Goal: Information Seeking & Learning: Learn about a topic

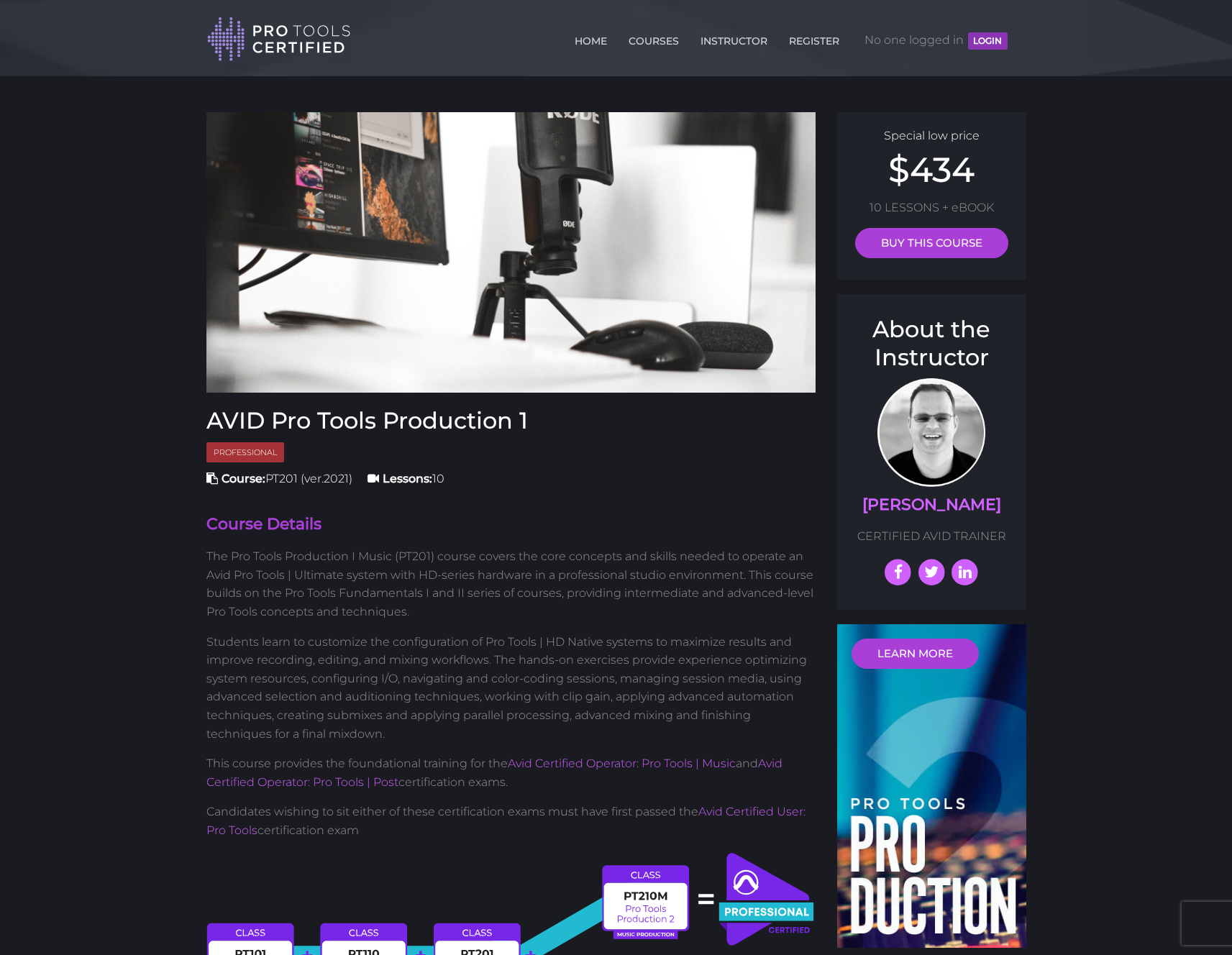
click at [87, 13] on header "Toggle navigation HOME COURSES INSTRUCTOR REGISTER No one logged in LOGIN" at bounding box center [616, 38] width 1232 height 76
click at [659, 38] on link "COURSES" at bounding box center [654, 38] width 58 height 23
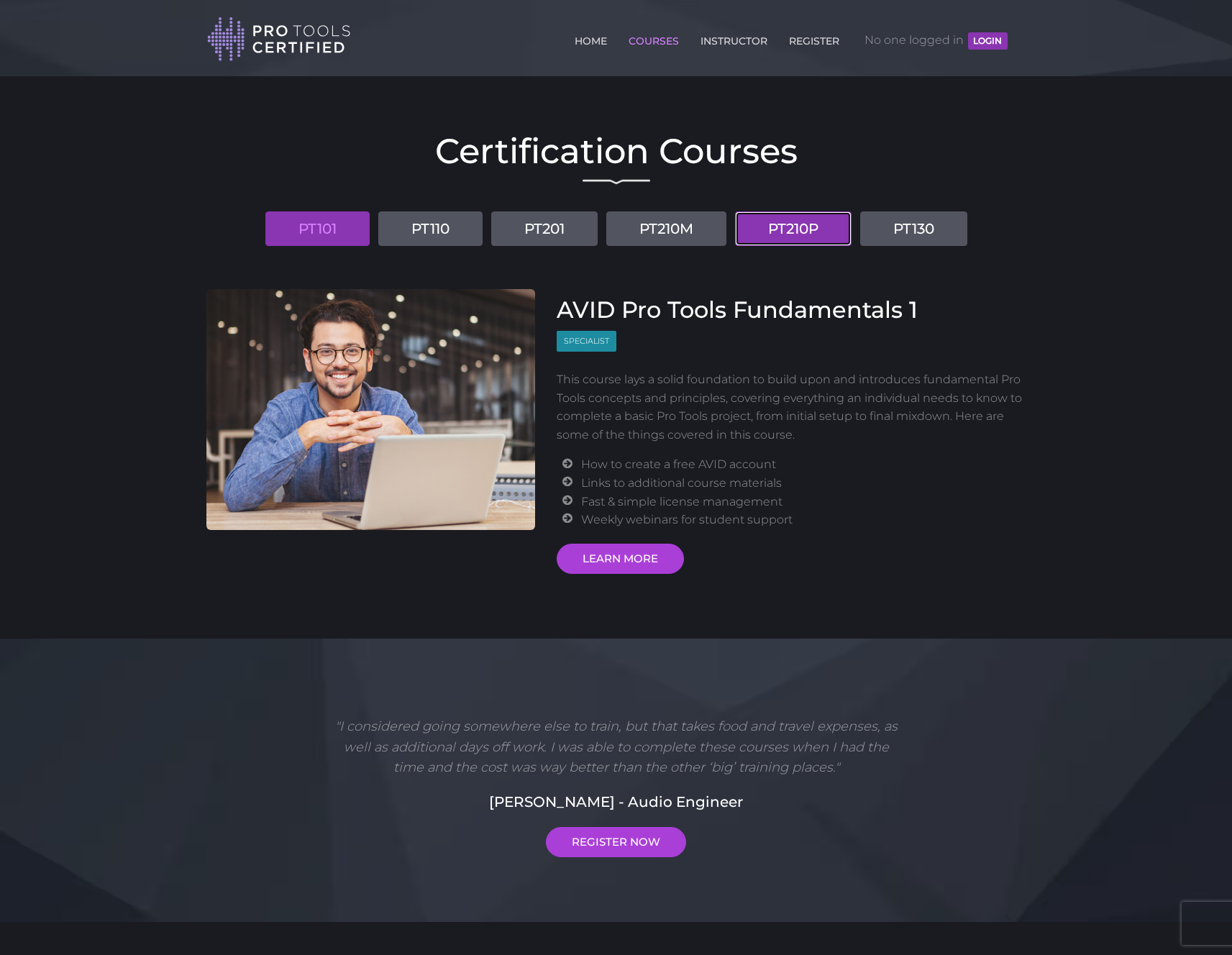
click at [802, 224] on link "PT210P" at bounding box center [793, 228] width 116 height 35
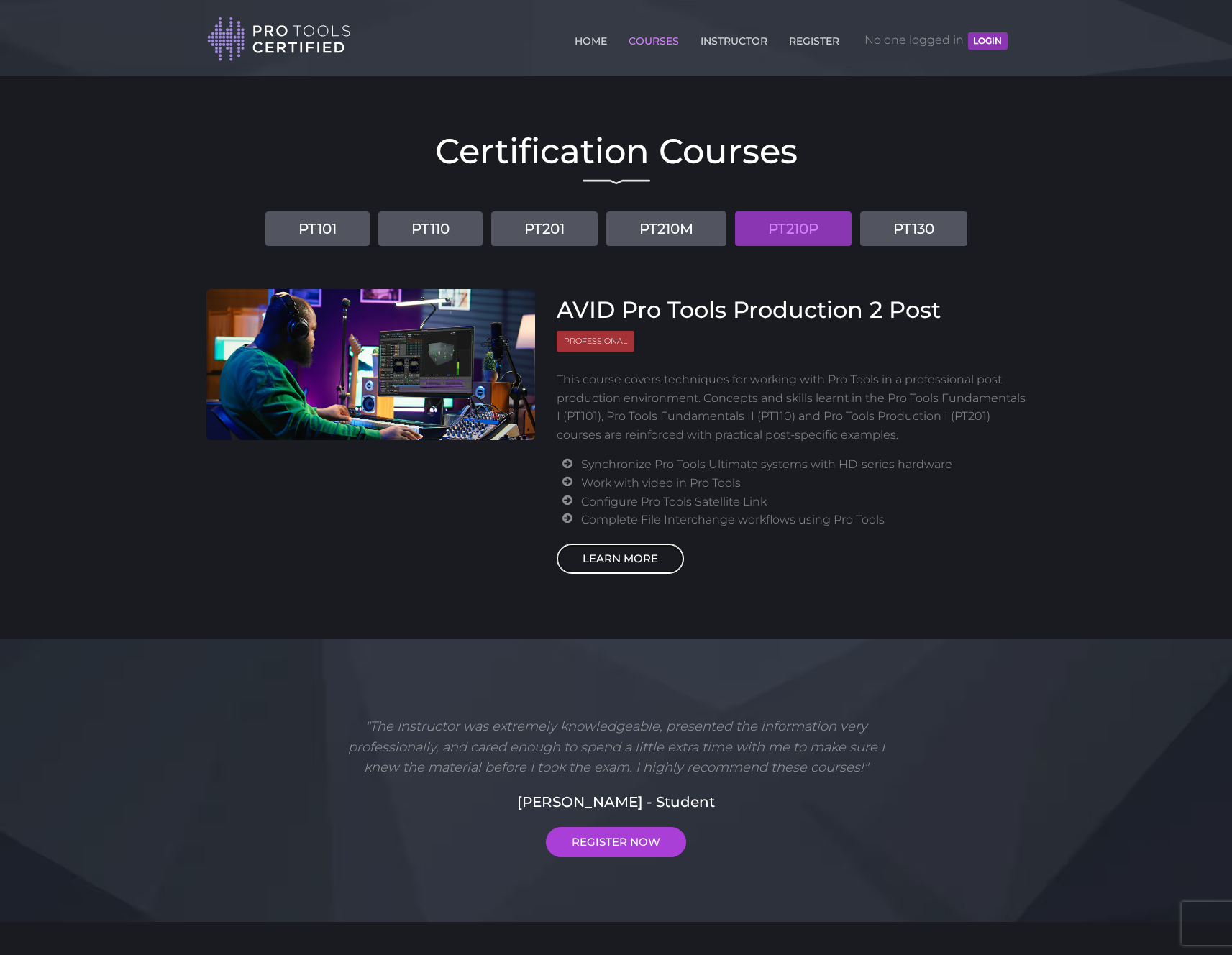
click at [645, 559] on link "LEARN MORE" at bounding box center [620, 559] width 127 height 30
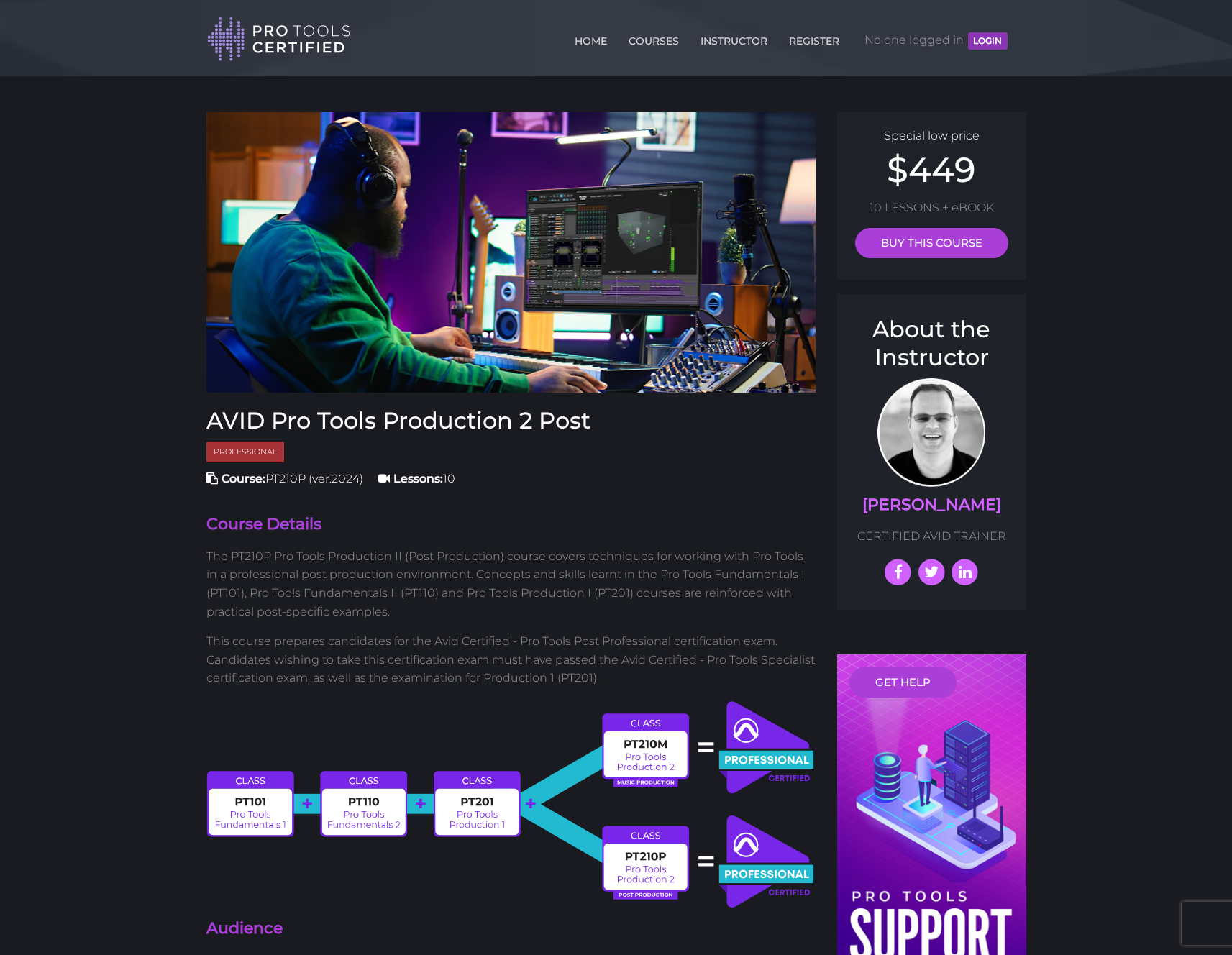
click at [1031, 34] on div "Toggle navigation HOME COURSES INSTRUCTOR REGISTER No one logged in LOGIN" at bounding box center [616, 30] width 842 height 61
click at [99, 41] on header "Toggle navigation HOME COURSES INSTRUCTOR REGISTER No one logged in LOGIN" at bounding box center [616, 38] width 1232 height 76
drag, startPoint x: 320, startPoint y: 525, endPoint x: 247, endPoint y: 522, distance: 73.1
click at [247, 522] on h4 "Course Details" at bounding box center [511, 525] width 610 height 22
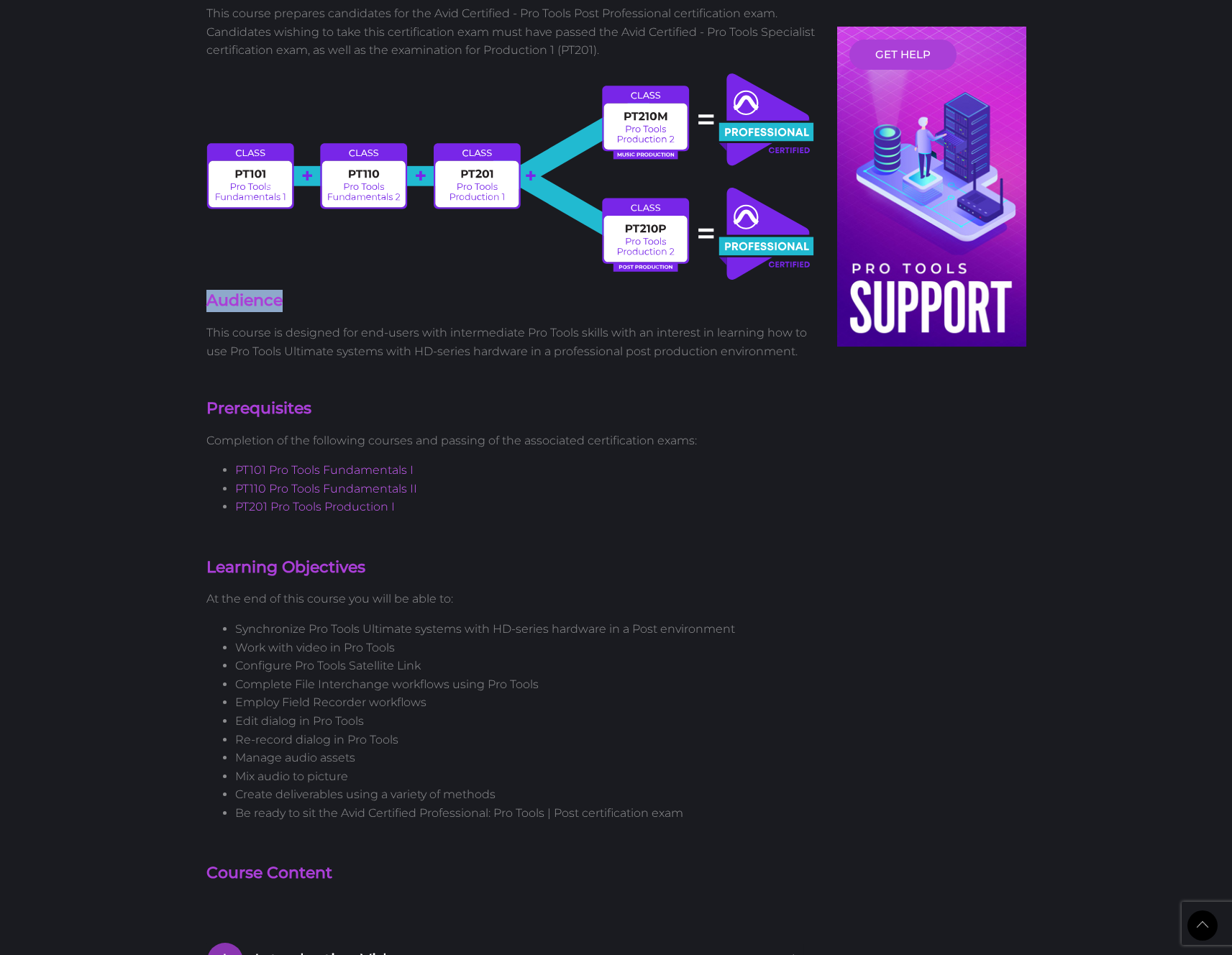
scroll to position [630, 0]
